Goal: Transaction & Acquisition: Book appointment/travel/reservation

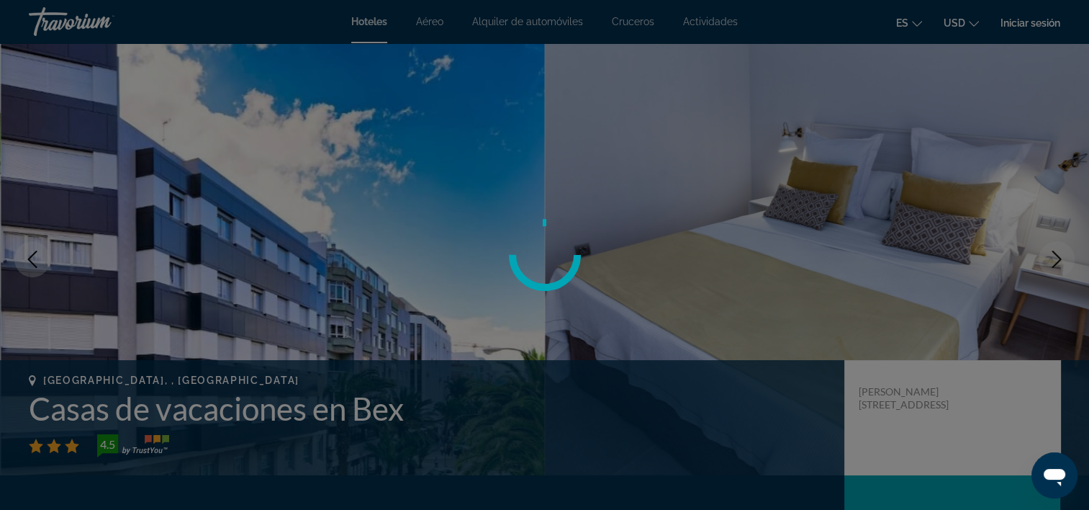
click at [262, 404] on div at bounding box center [544, 255] width 1089 height 510
